Goal: Task Accomplishment & Management: Manage account settings

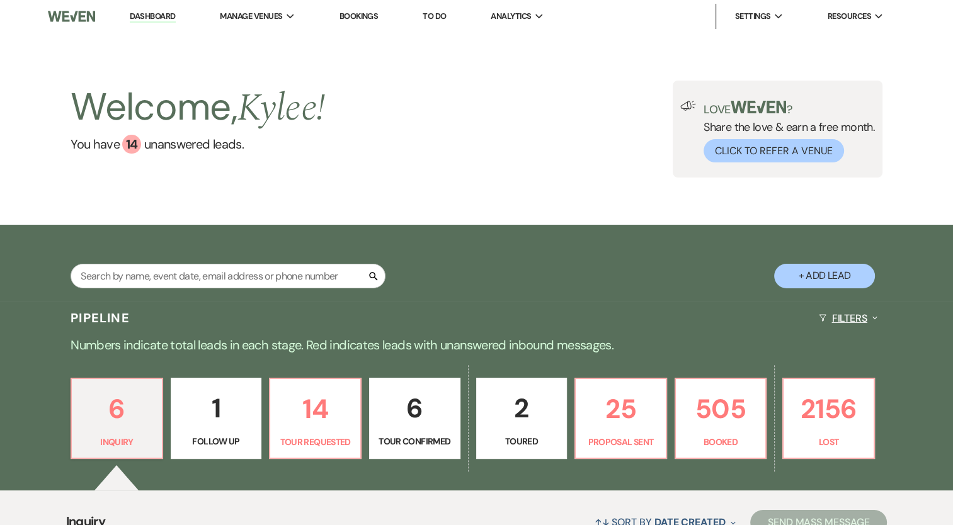
click at [848, 316] on button "Filters Expand" at bounding box center [848, 318] width 69 height 33
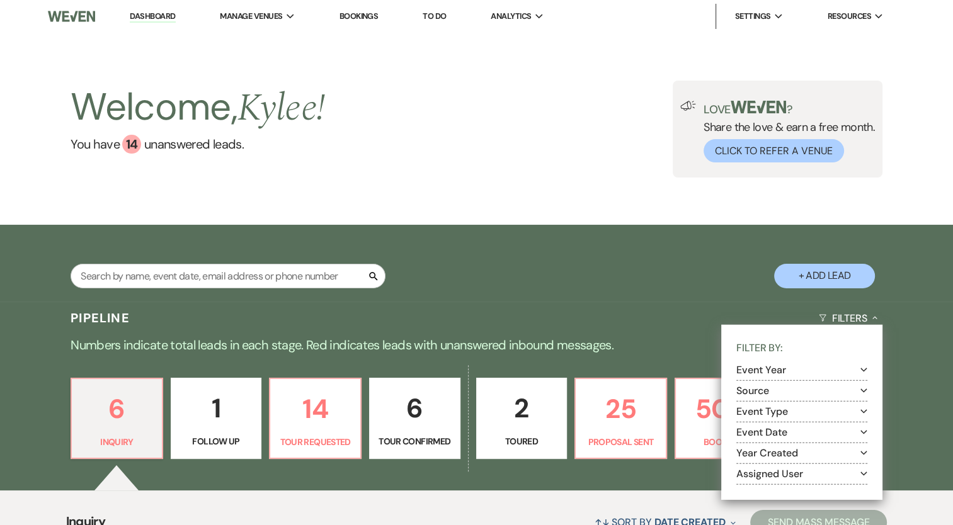
click at [791, 476] on button "Assigned User Expand" at bounding box center [801, 474] width 131 height 10
click at [779, 490] on label "[PERSON_NAME] (Me)" at bounding box center [810, 491] width 115 height 16
click at [761, 490] on input "[PERSON_NAME] (Me)" at bounding box center [757, 489] width 8 height 8
checkbox input "true"
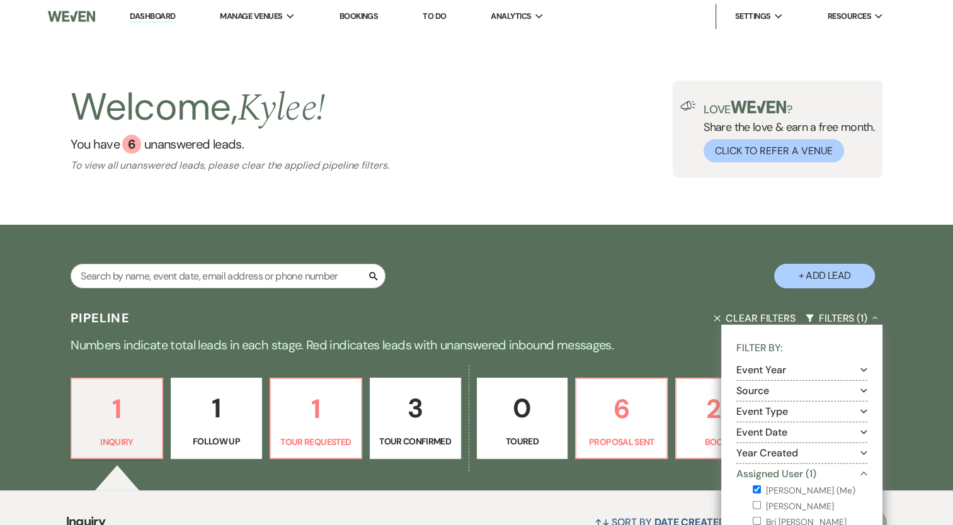
click at [629, 261] on div "Search + Add Lead" at bounding box center [476, 264] width 907 height 67
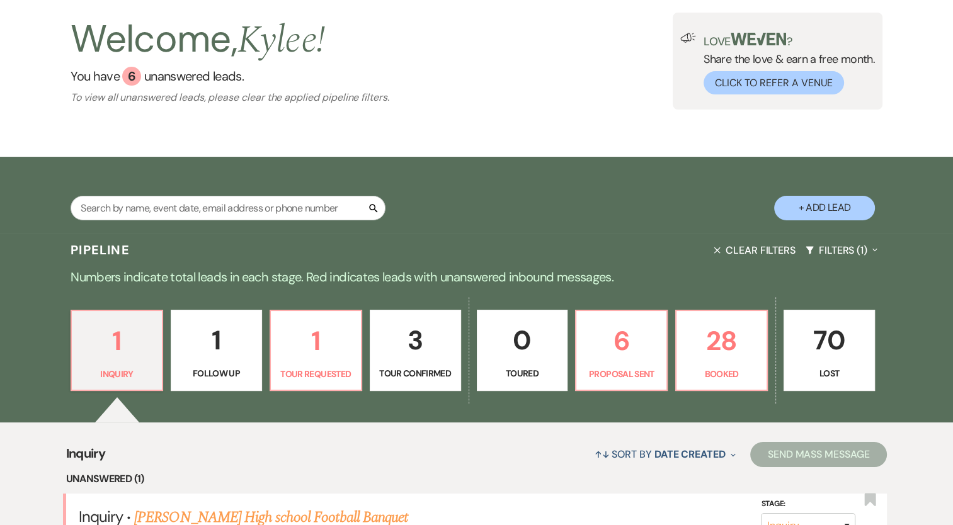
scroll to position [252, 0]
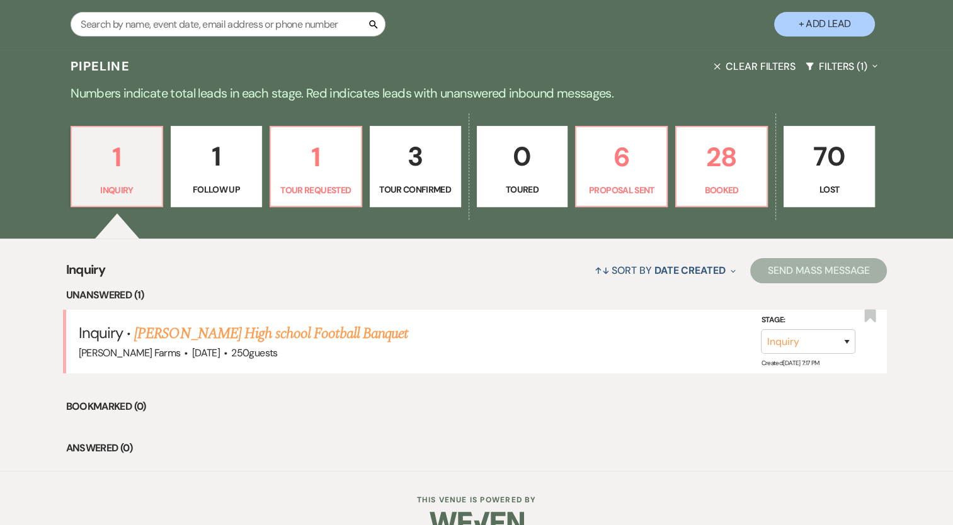
click at [419, 161] on p "3" at bounding box center [415, 156] width 75 height 42
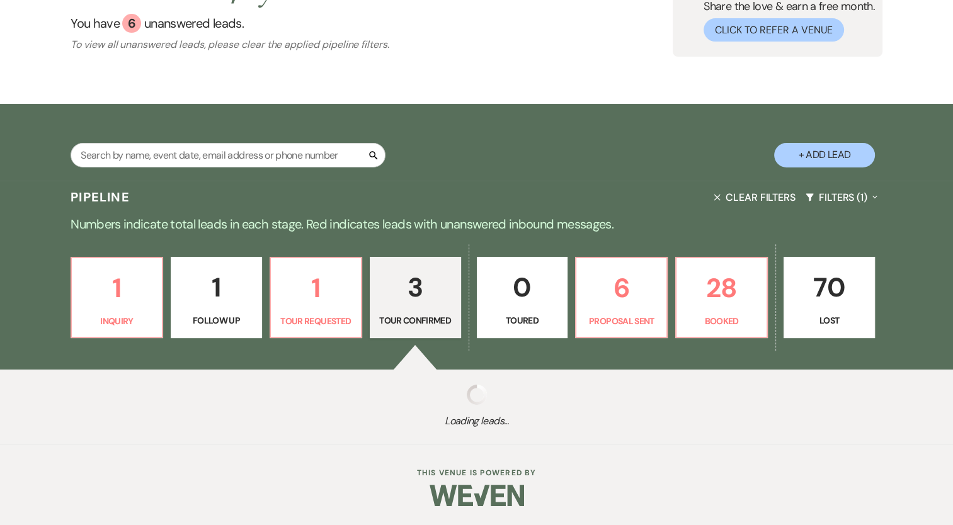
select select "4"
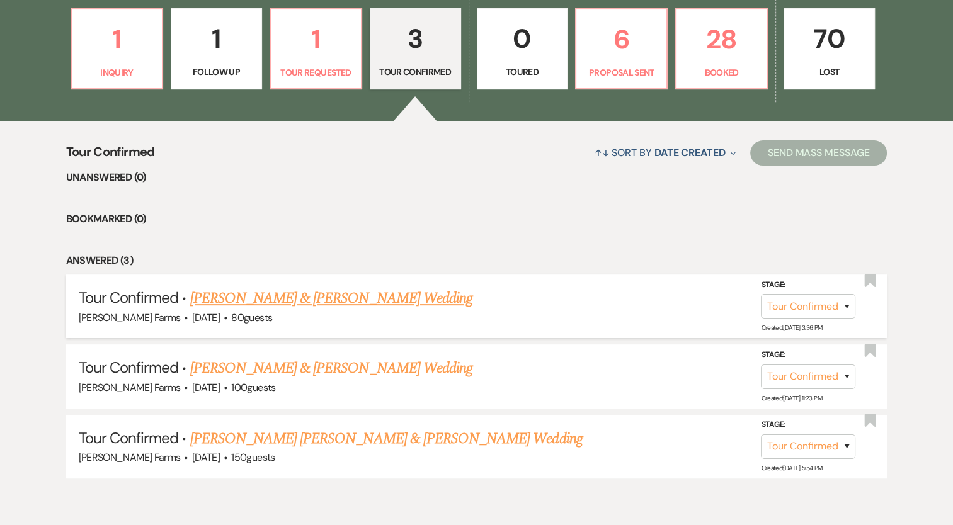
scroll to position [378, 0]
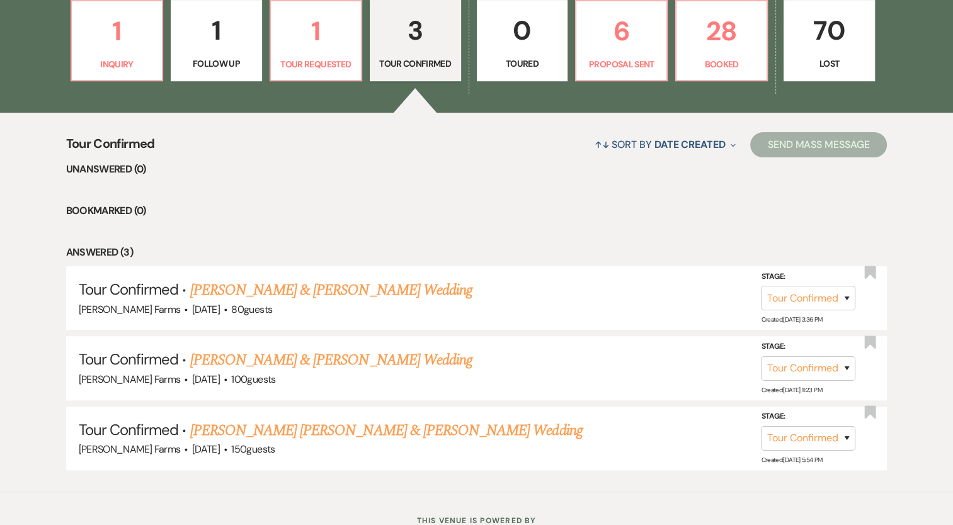
click at [366, 289] on link "[PERSON_NAME] & [PERSON_NAME] Wedding" at bounding box center [331, 290] width 282 height 23
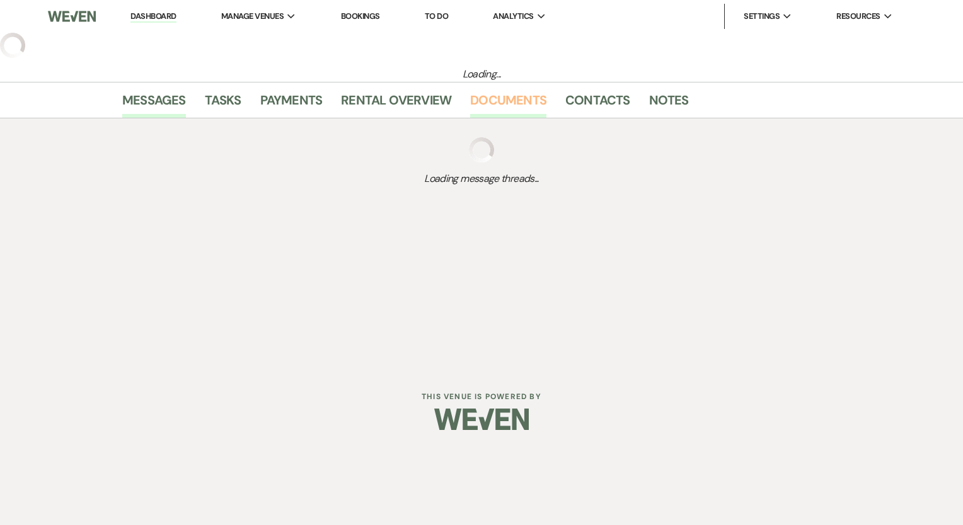
select select "4"
select select "5"
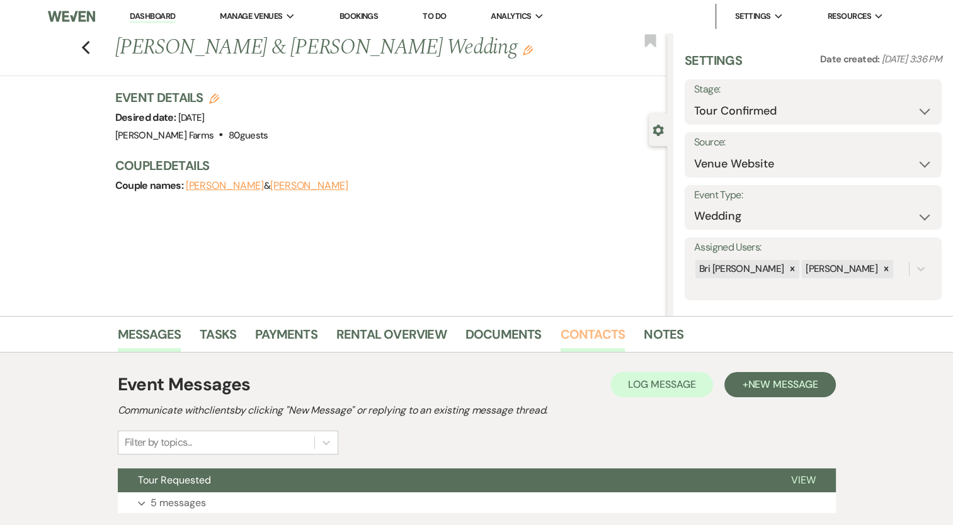
click at [592, 336] on link "Contacts" at bounding box center [593, 338] width 65 height 28
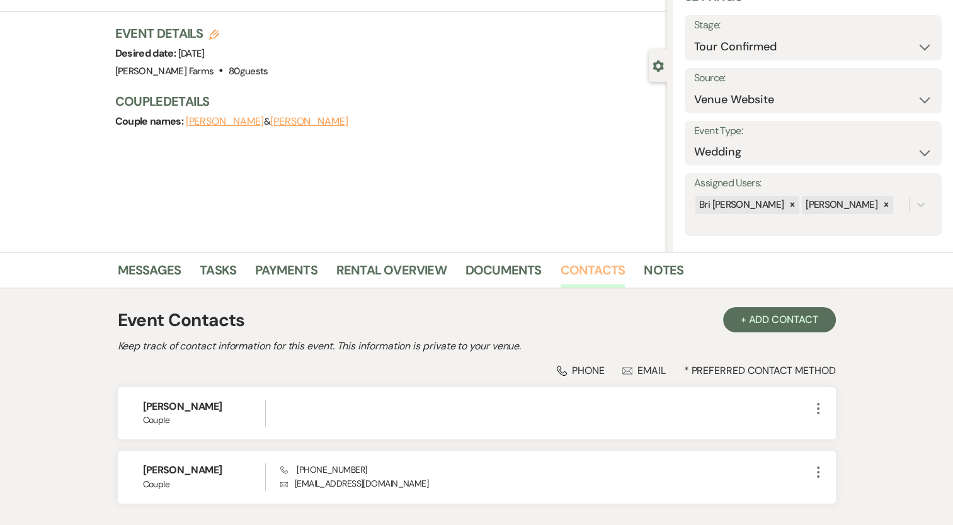
scroll to position [153, 0]
